Goal: Task Accomplishment & Management: Use online tool/utility

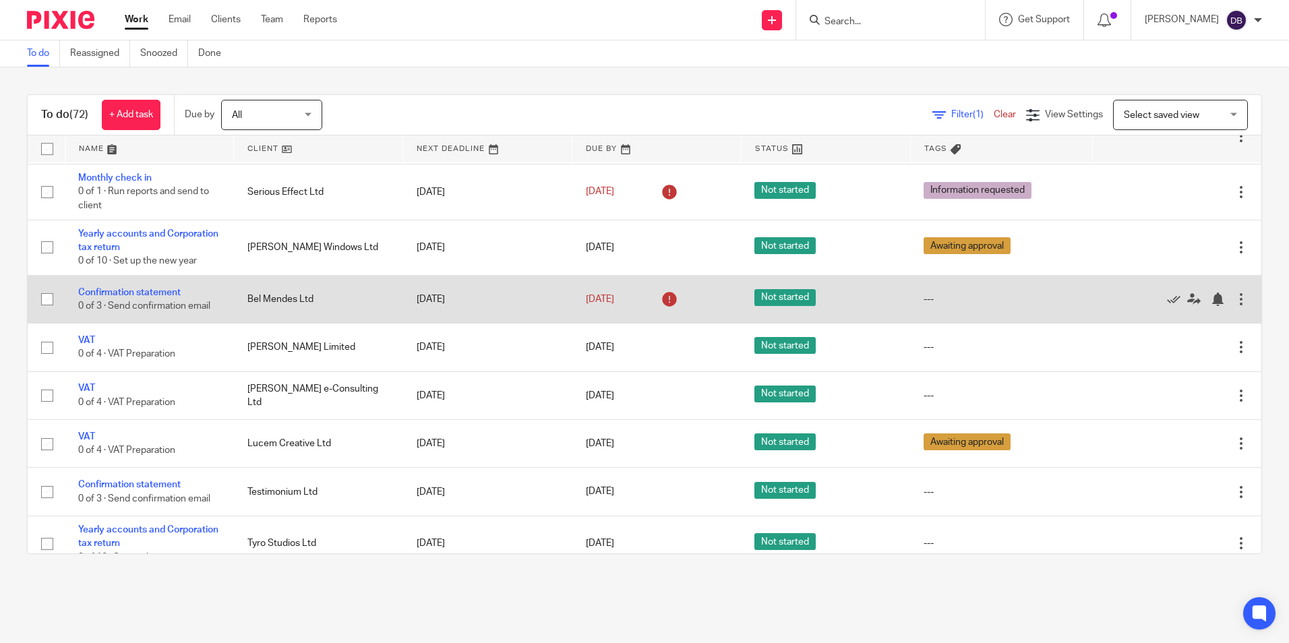
scroll to position [135, 0]
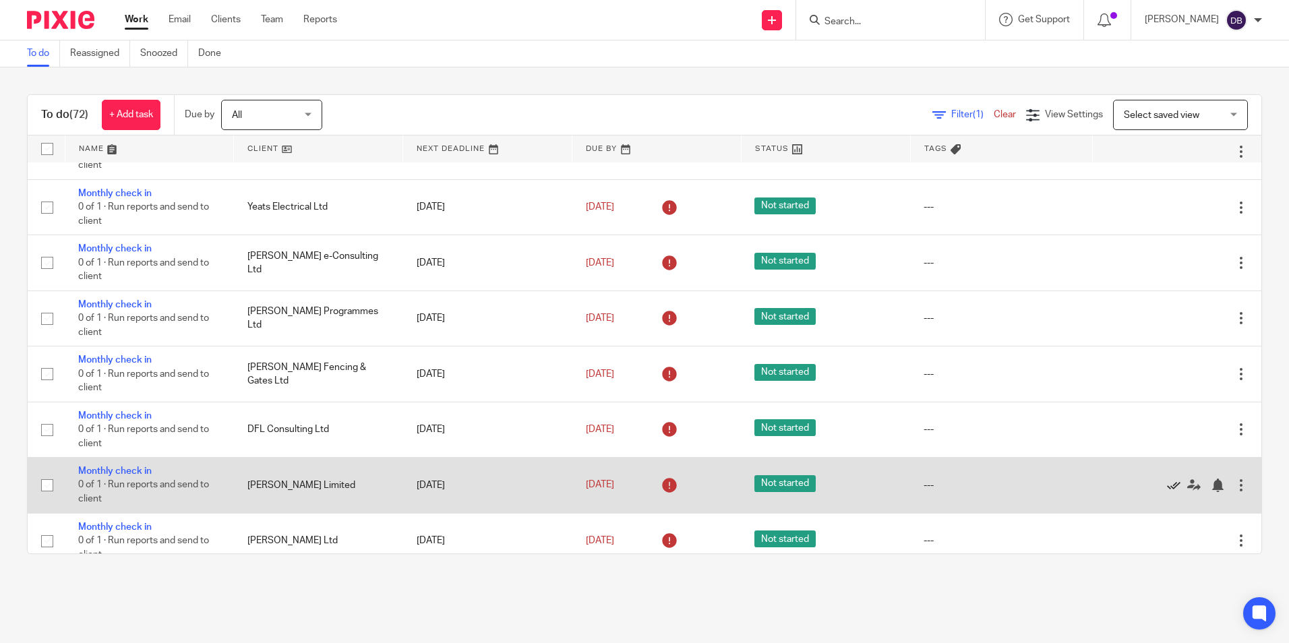
click at [1167, 485] on icon at bounding box center [1173, 485] width 13 height 13
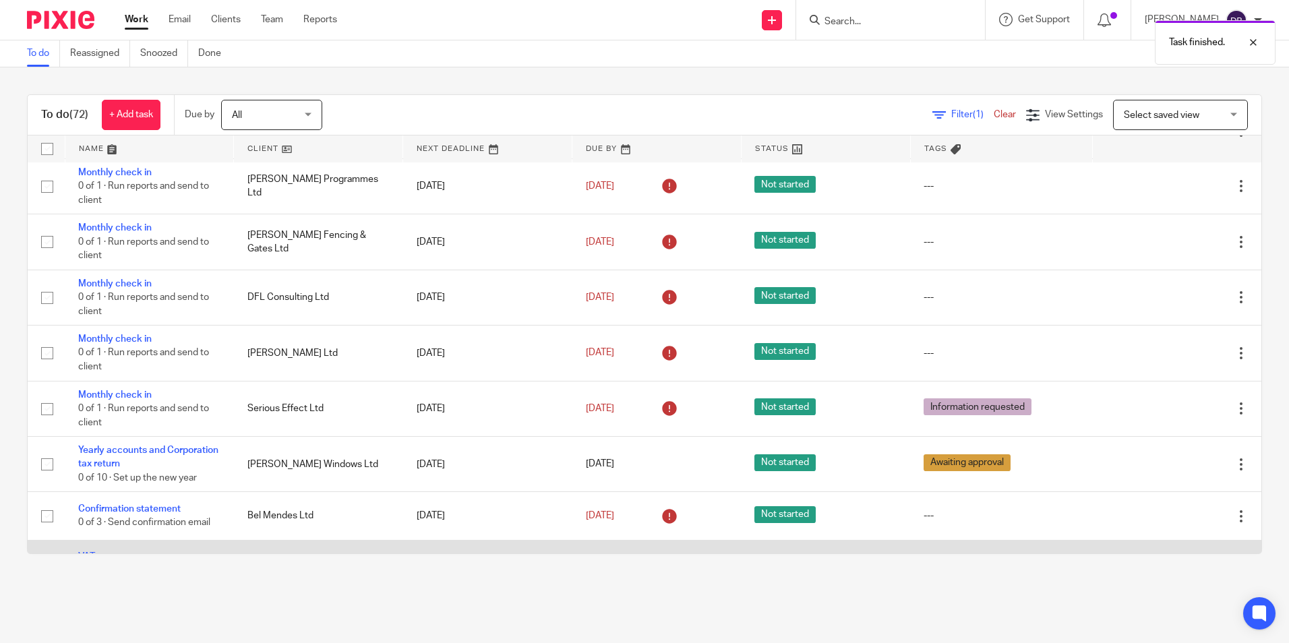
scroll to position [472, 0]
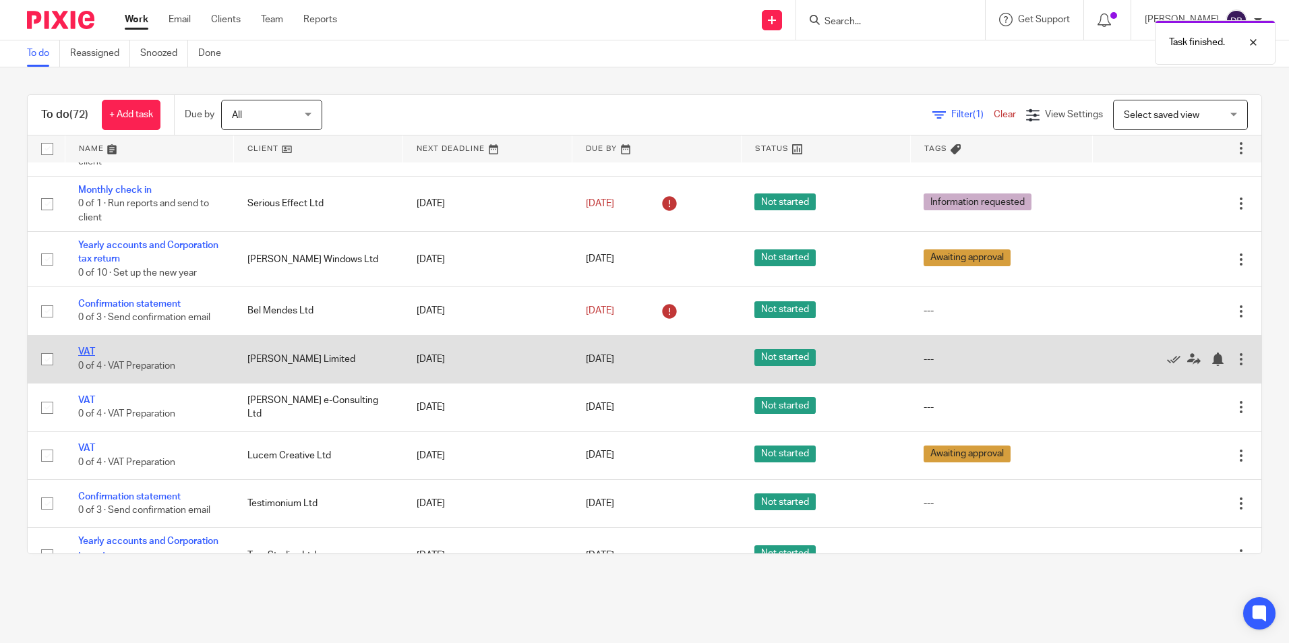
click at [80, 354] on link "VAT" at bounding box center [86, 351] width 17 height 9
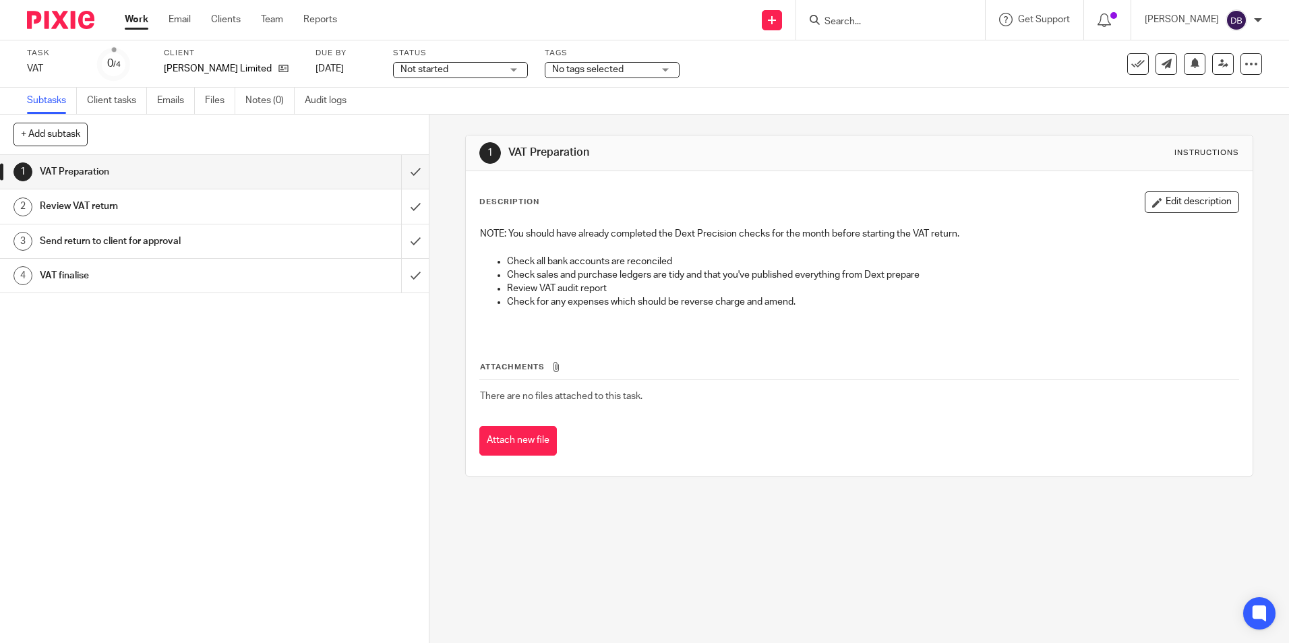
click at [572, 68] on span "No tags selected" at bounding box center [587, 69] width 71 height 9
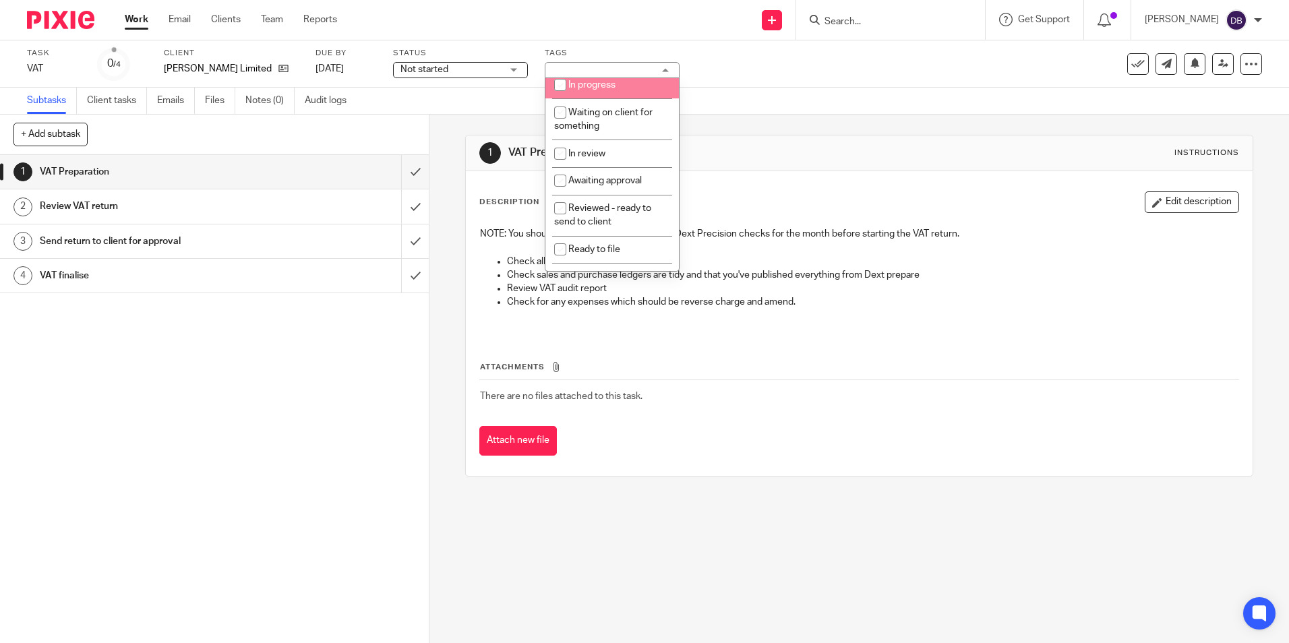
scroll to position [135, 0]
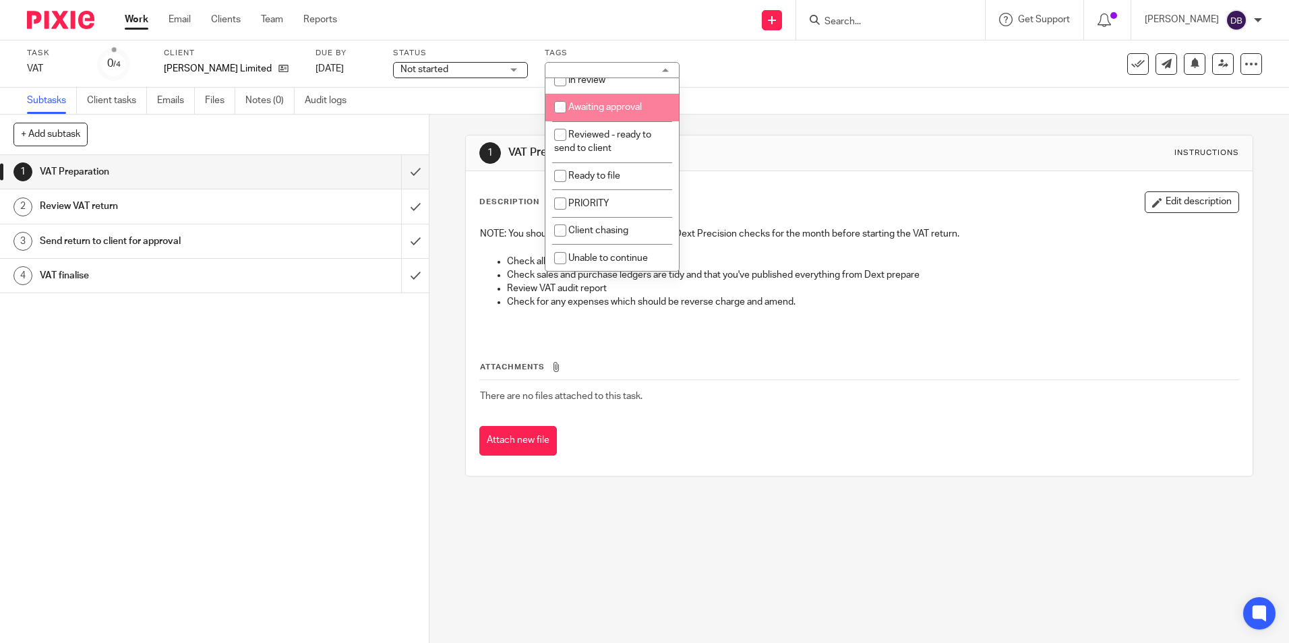
click at [599, 121] on li "Awaiting approval" at bounding box center [611, 108] width 133 height 28
checkbox input "true"
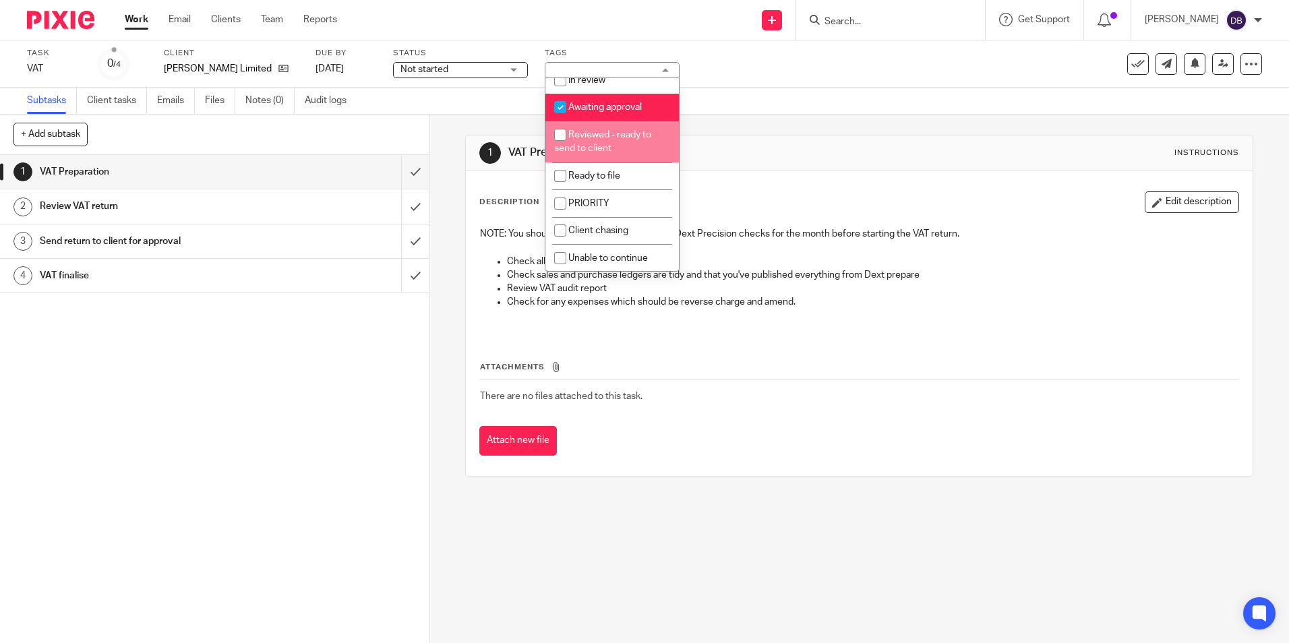
click at [93, 21] on img at bounding box center [60, 20] width 67 height 18
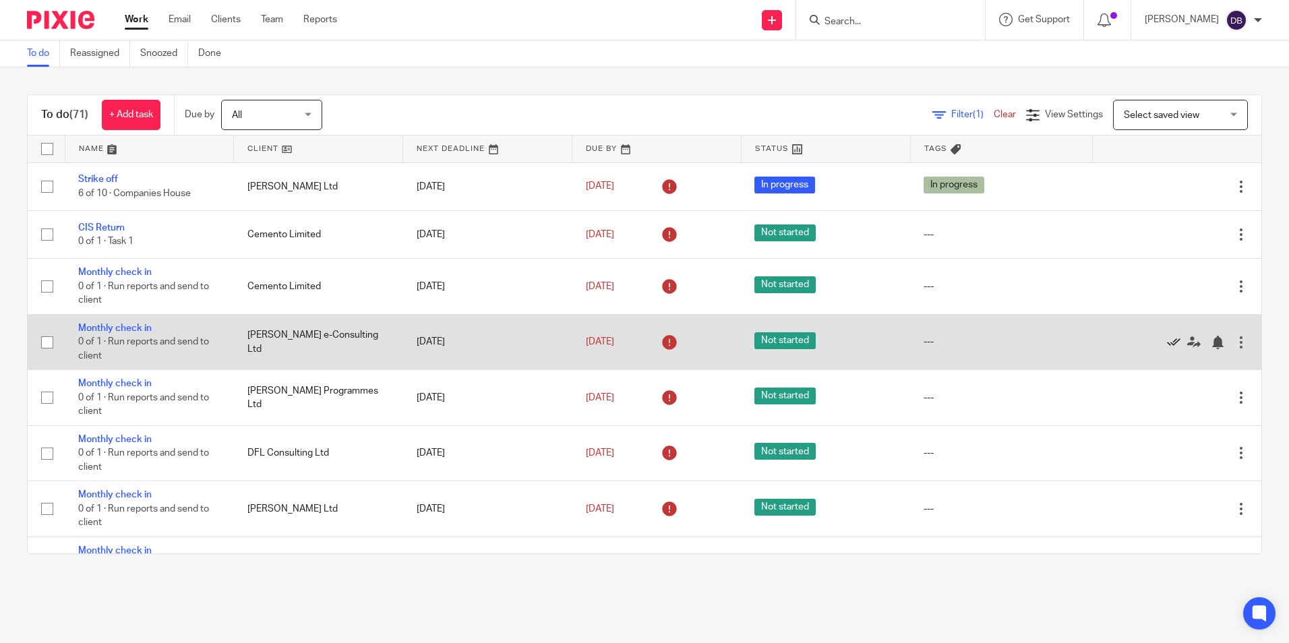
click at [1167, 338] on icon at bounding box center [1173, 342] width 13 height 13
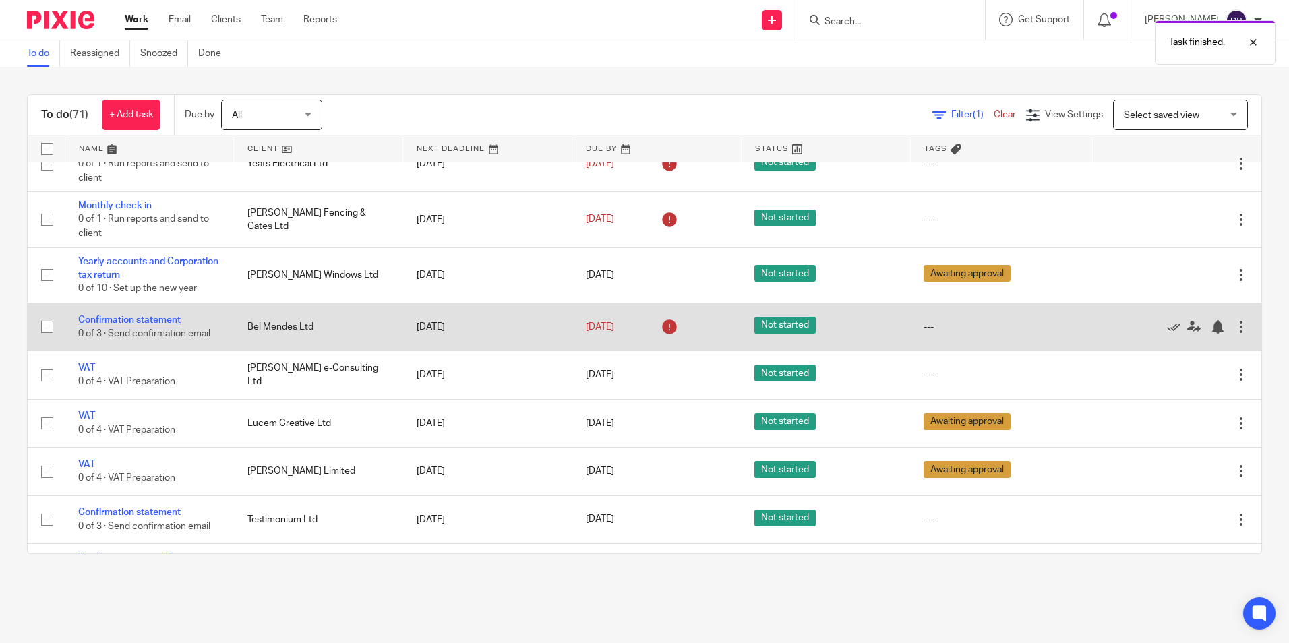
scroll to position [404, 0]
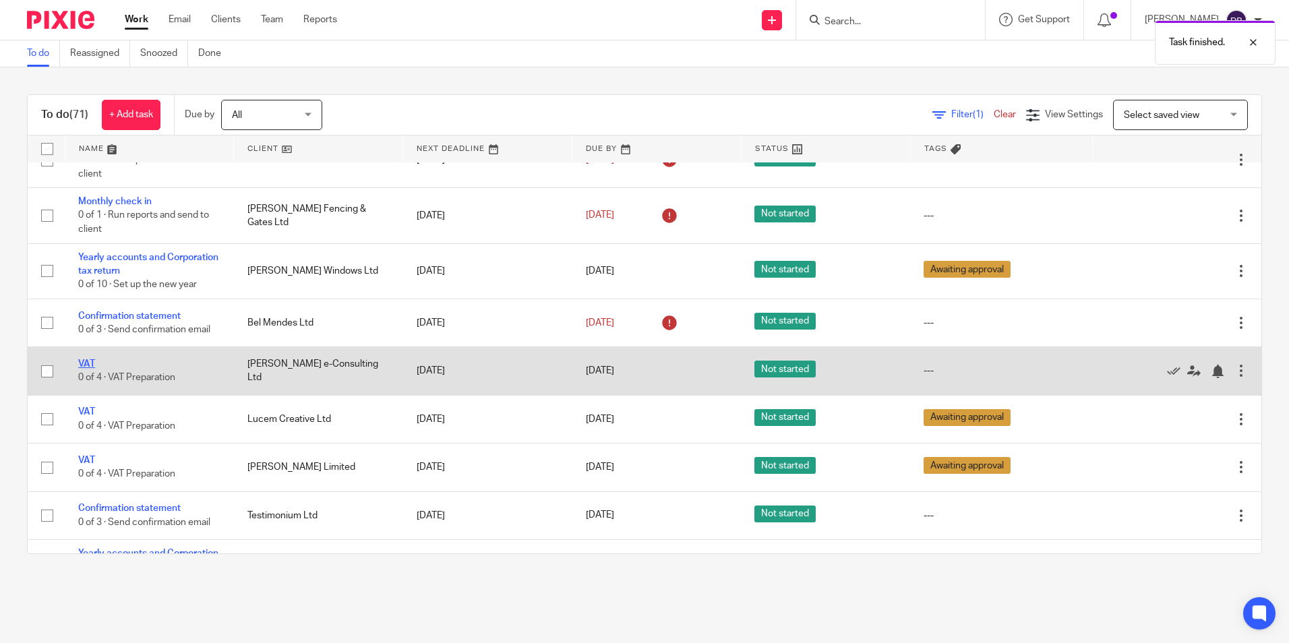
click at [84, 363] on link "VAT" at bounding box center [86, 363] width 17 height 9
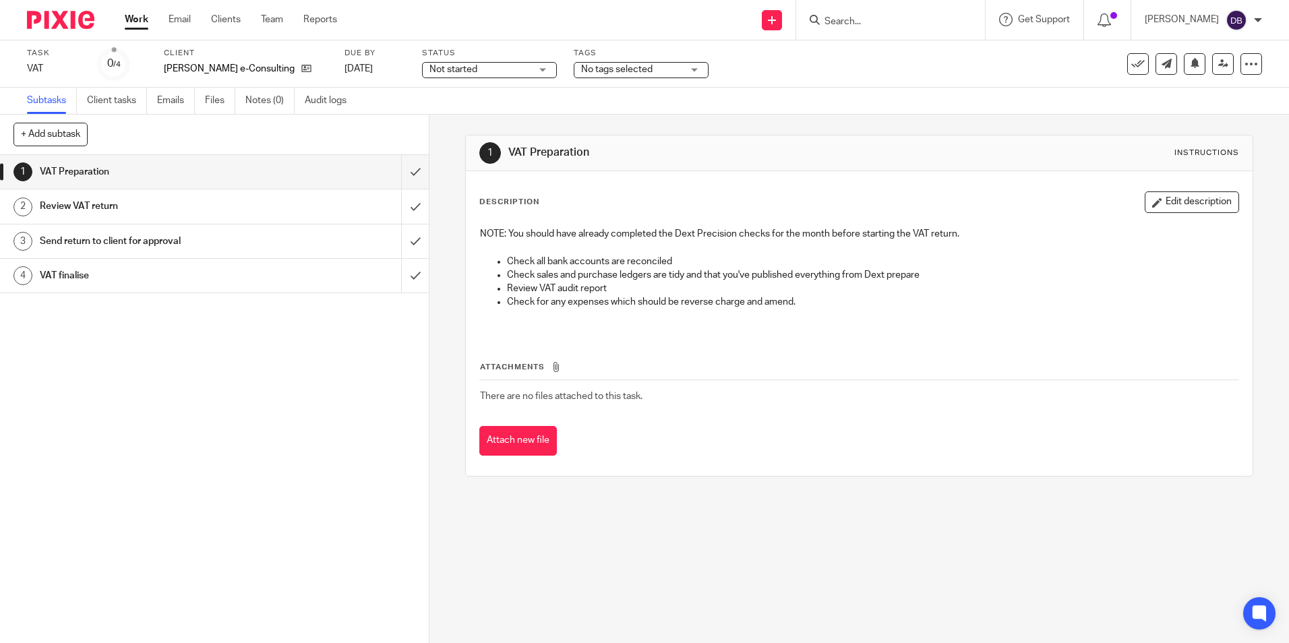
click at [581, 71] on span "No tags selected" at bounding box center [616, 69] width 71 height 9
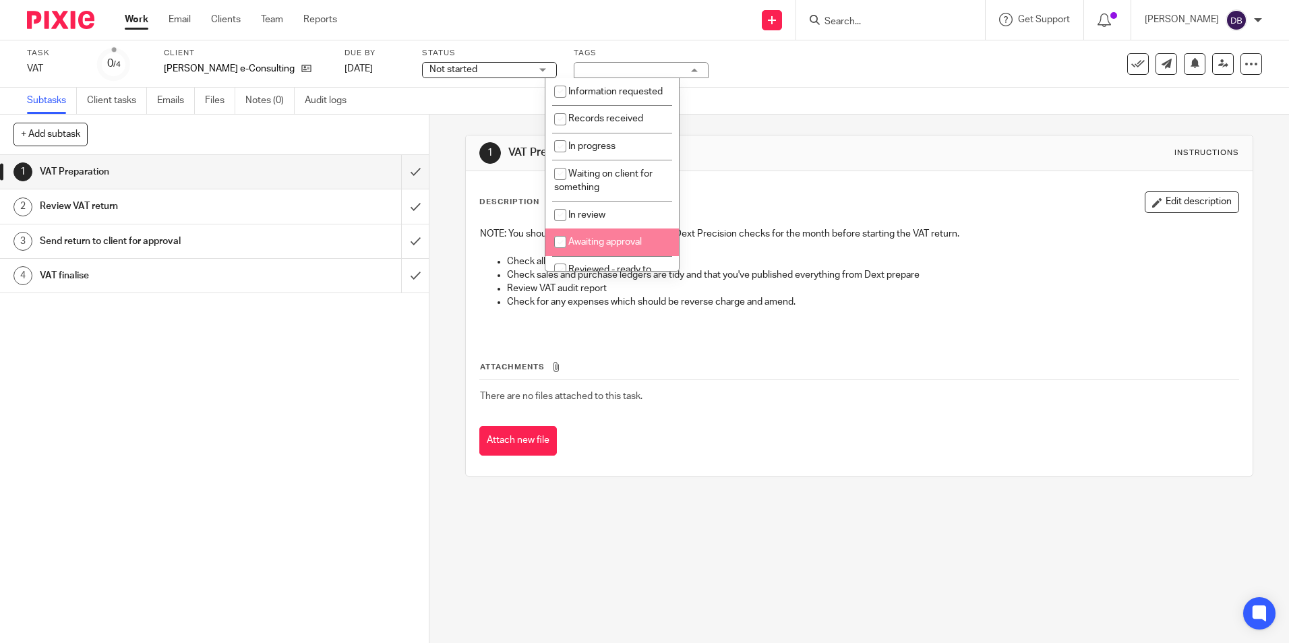
click at [590, 247] on span "Awaiting approval" at bounding box center [604, 241] width 73 height 9
checkbox input "true"
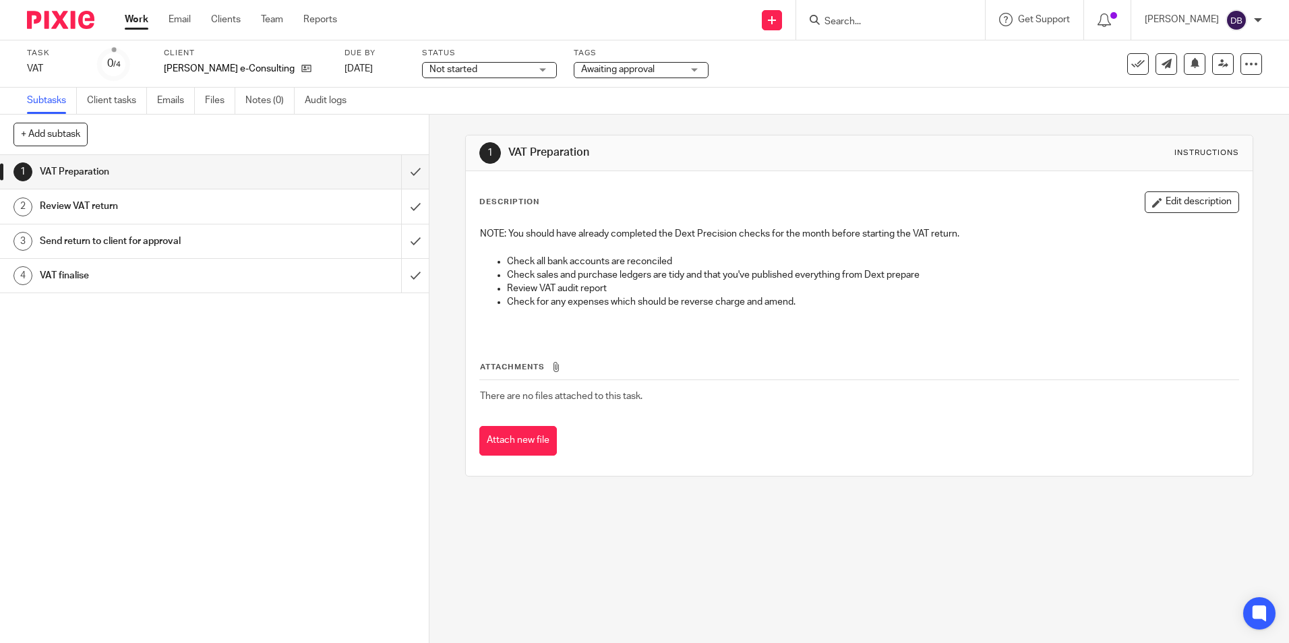
click at [82, 30] on div at bounding box center [55, 20] width 111 height 40
click at [84, 21] on img at bounding box center [60, 20] width 67 height 18
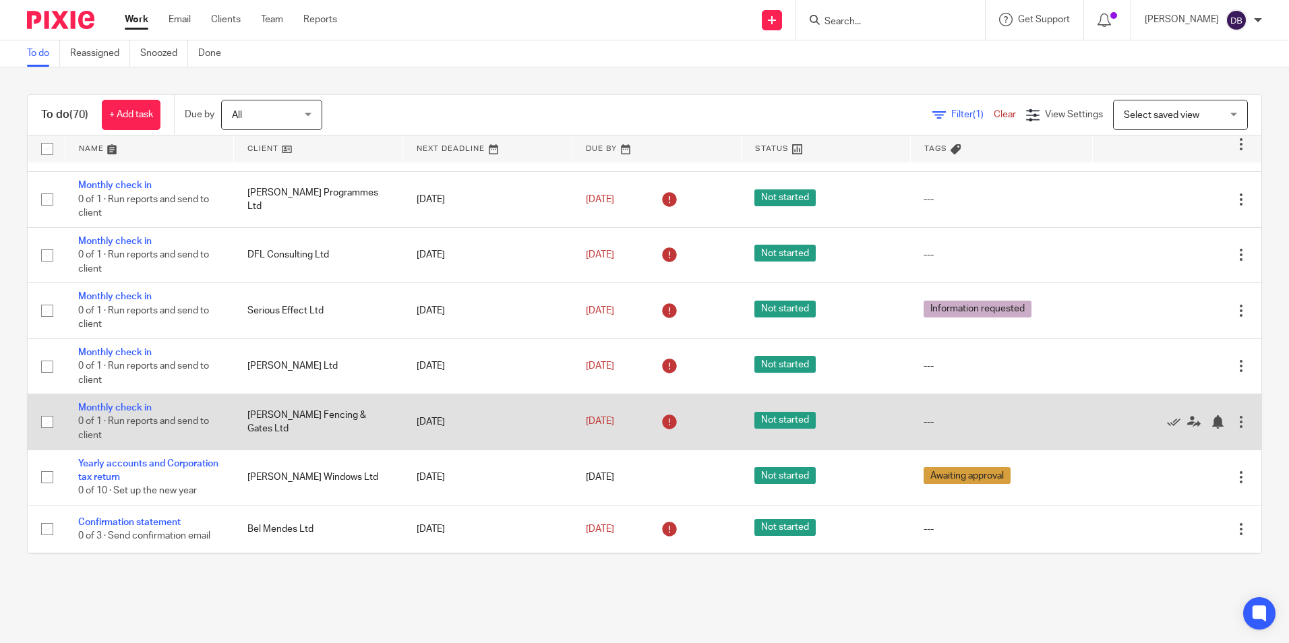
scroll to position [202, 0]
